Goal: Task Accomplishment & Management: Manage account settings

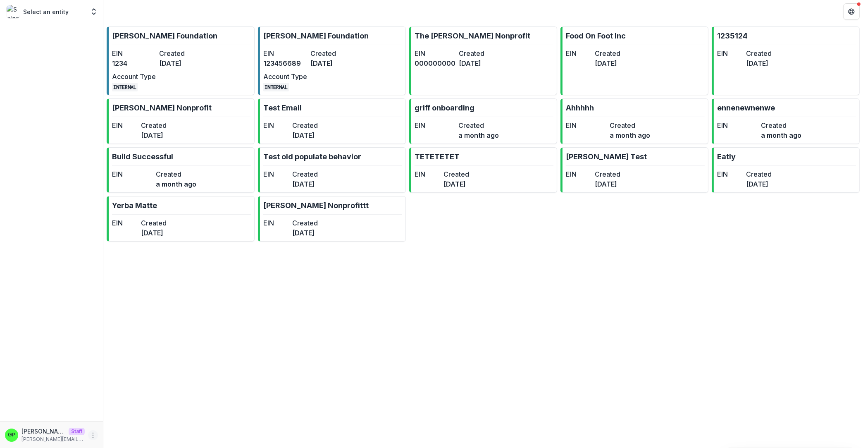
click at [94, 432] on icon "More" at bounding box center [93, 434] width 7 height 7
click at [123, 425] on button "Logout" at bounding box center [147, 431] width 88 height 14
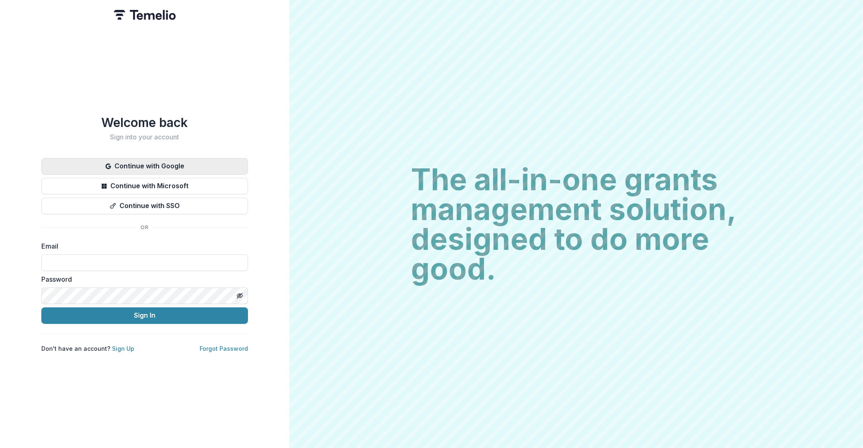
click at [144, 168] on button "Continue with Google" at bounding box center [144, 166] width 207 height 17
